Goal: Information Seeking & Learning: Learn about a topic

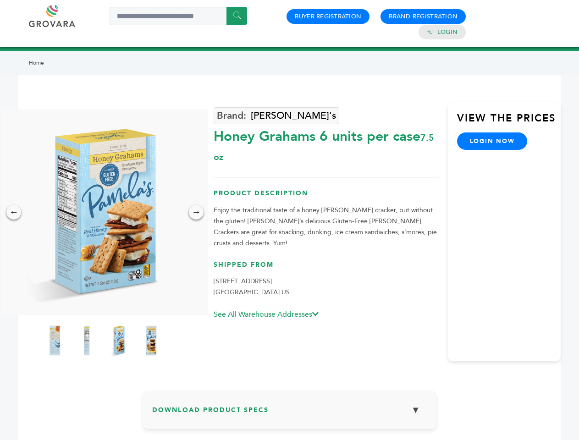
click at [103, 212] on img at bounding box center [103, 212] width 206 height 206
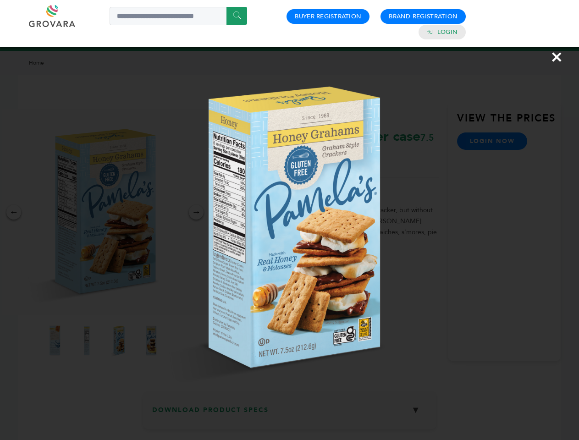
click at [14, 212] on div "×" at bounding box center [289, 220] width 579 height 440
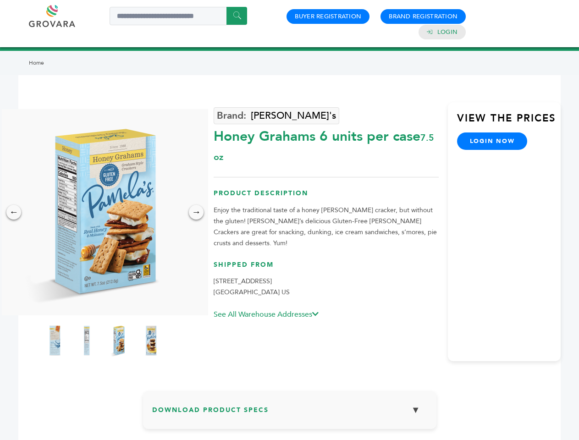
click at [196, 212] on div "→" at bounding box center [196, 212] width 15 height 15
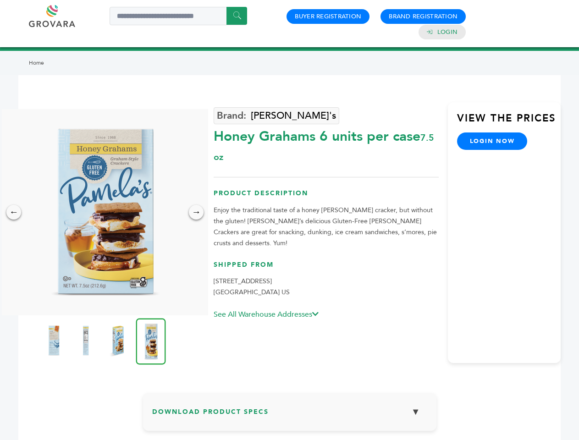
click at [55, 340] on img at bounding box center [53, 340] width 23 height 37
click at [0, 0] on div "×" at bounding box center [0, 0] width 0 height 0
click at [119, 340] on img at bounding box center [117, 340] width 23 height 37
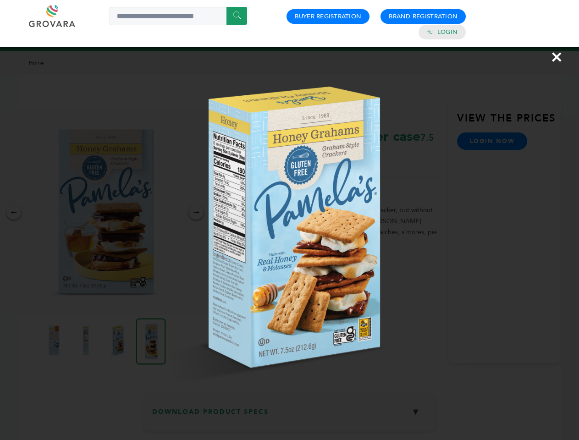
click at [0, 0] on img at bounding box center [0, 0] width 0 height 0
click at [290, 413] on div "×" at bounding box center [289, 220] width 579 height 440
